Goal: Find contact information

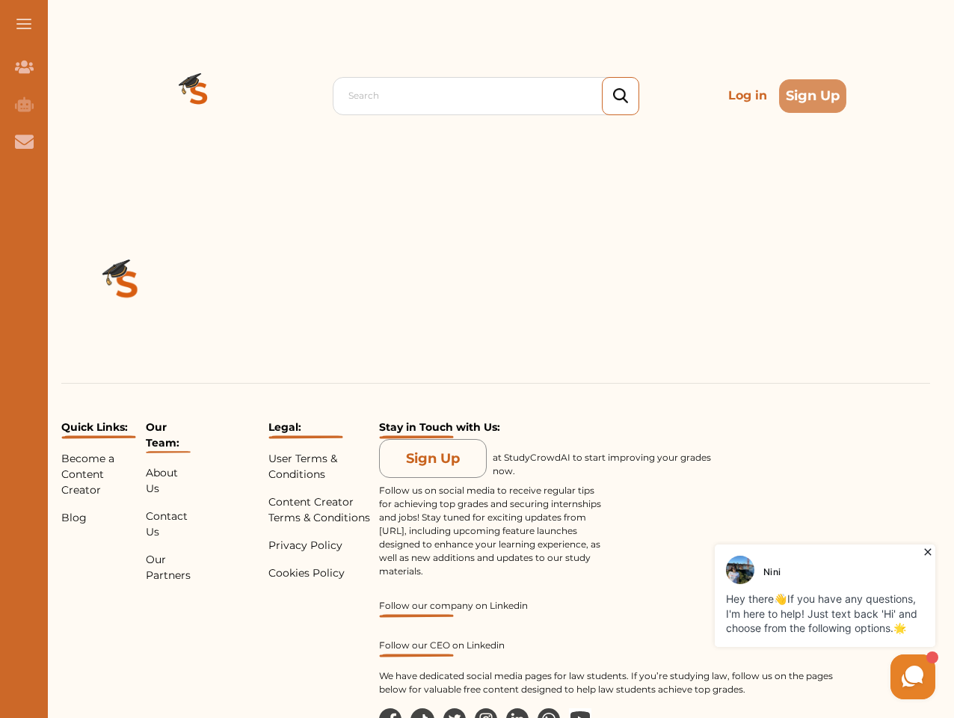
click at [477, 359] on div "Quick Links: Become a Content Creator Blog Our Team: About Us Contact Us Our Pa…" at bounding box center [495, 501] width 916 height 620
click at [24, 24] on span at bounding box center [23, 23] width 15 height 1
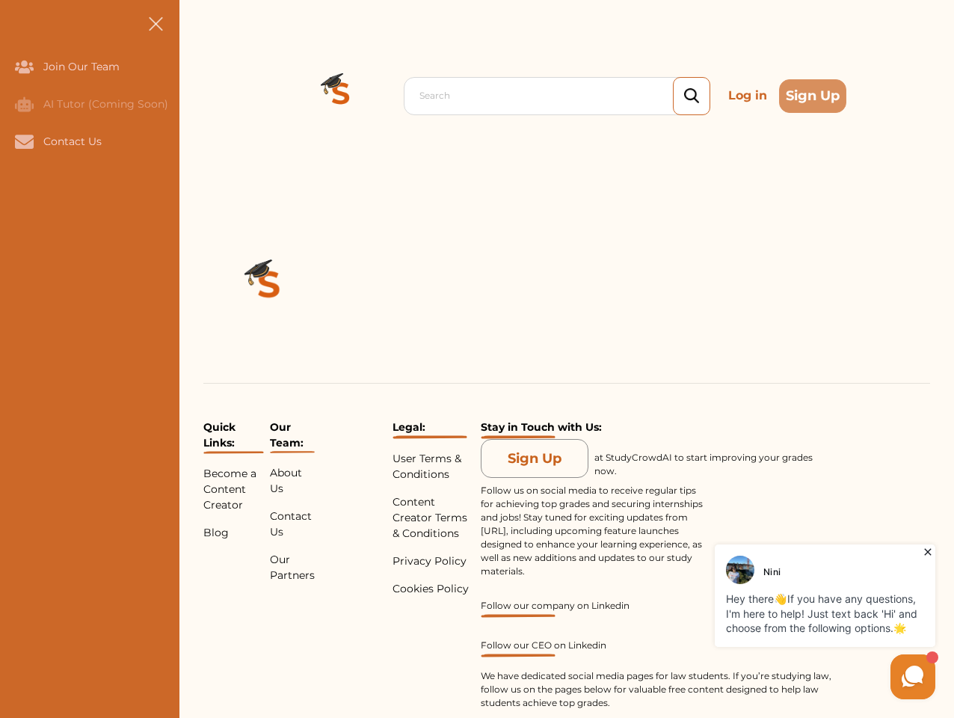
click at [24, 67] on icon "Join Our Team" at bounding box center [24, 67] width 19 height 13
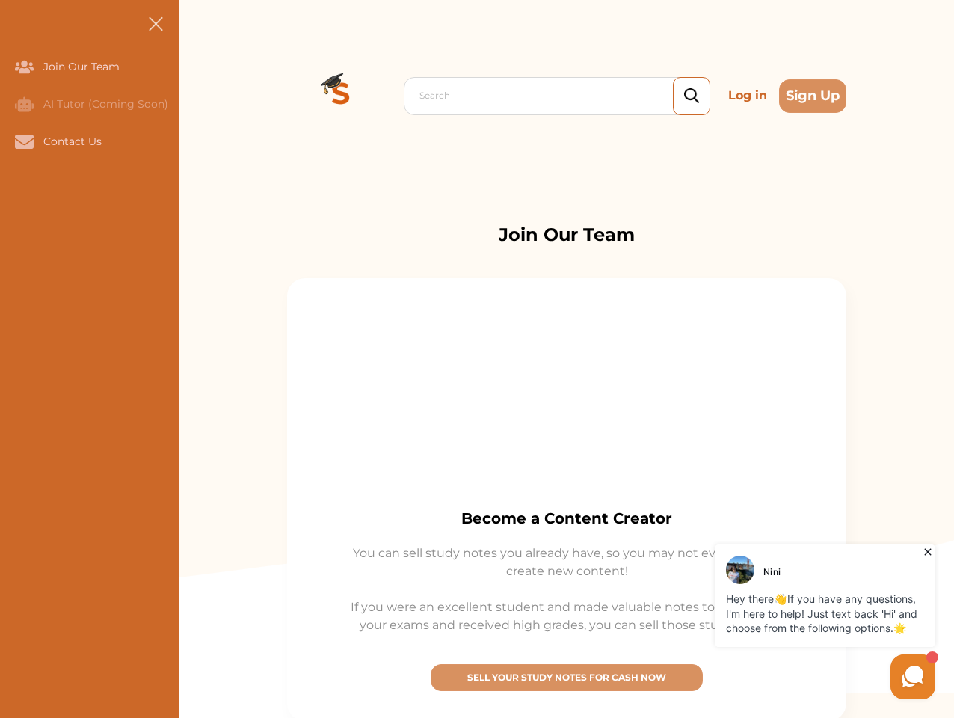
click at [24, 104] on icon "AI Tutor (Coming Soon)" at bounding box center [24, 103] width 19 height 15
click at [24, 141] on icon "Contact Us" at bounding box center [24, 141] width 19 height 13
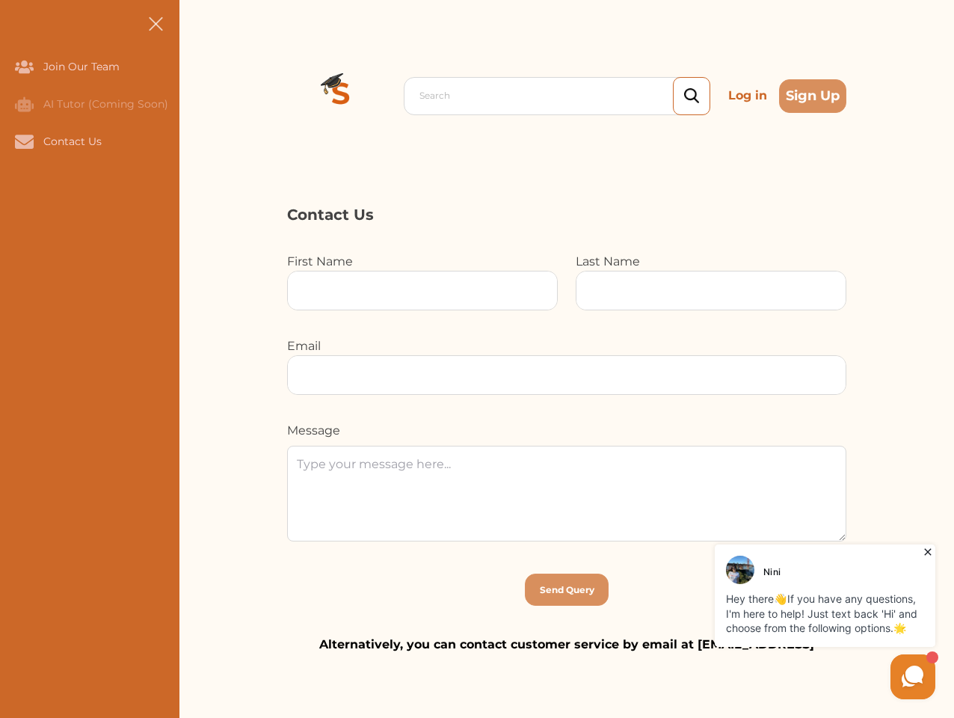
click at [199, 96] on div "Search Log in Sign Up Search Log in Sign Up" at bounding box center [566, 95] width 774 height 191
click at [747, 96] on p "Log in" at bounding box center [747, 96] width 51 height 30
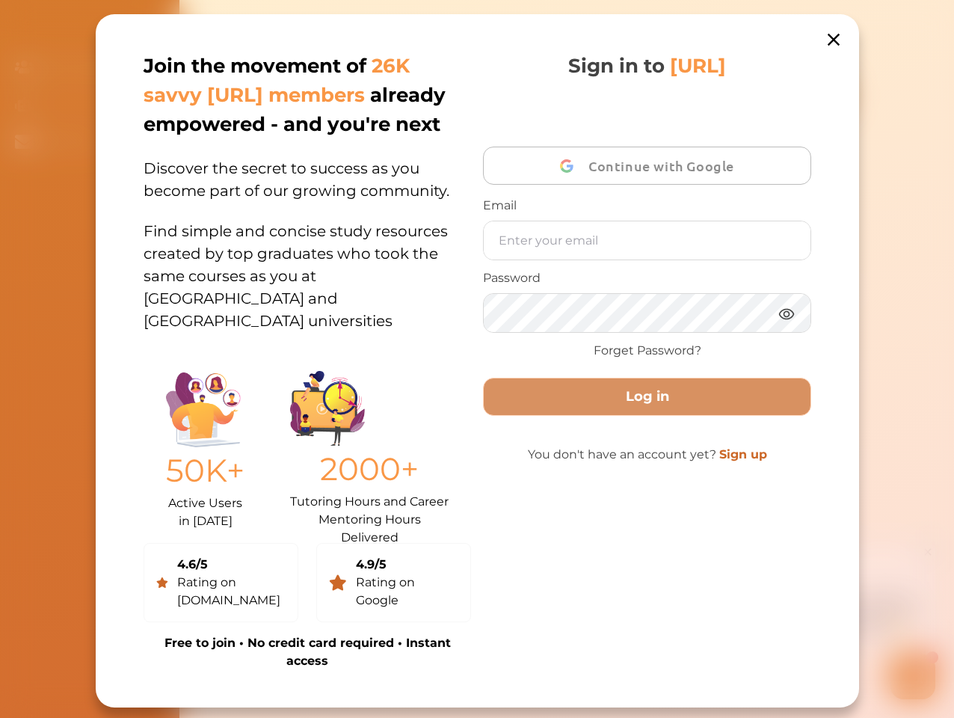
click at [812, 96] on div "Join the movement of 26K savvy [URL] members already empowered - and you're nex…" at bounding box center [477, 360] width 763 height 693
click at [127, 287] on div "Join the movement of 26K savvy [URL] members already empowered - and you're nex…" at bounding box center [477, 360] width 763 height 693
